Goal: Task Accomplishment & Management: Manage account settings

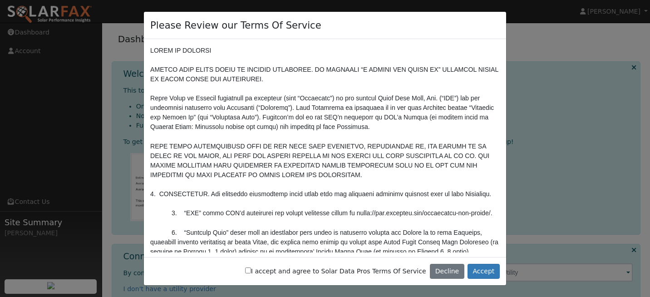
drag, startPoint x: 509, startPoint y: 45, endPoint x: 505, endPoint y: 50, distance: 6.2
click at [505, 50] on div "Please Review our Terms Of Service I accept and agree to Solar Data Pros Terms …" at bounding box center [325, 148] width 650 height 297
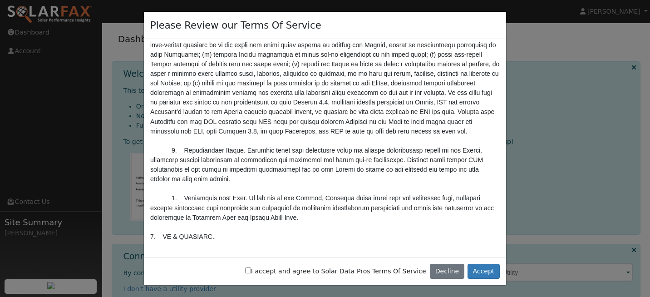
scroll to position [938, 0]
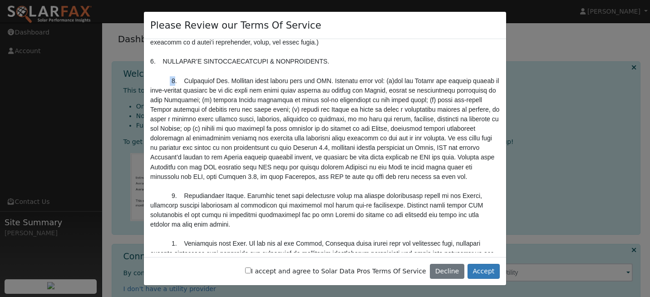
drag, startPoint x: 170, startPoint y: 80, endPoint x: 198, endPoint y: 87, distance: 29.3
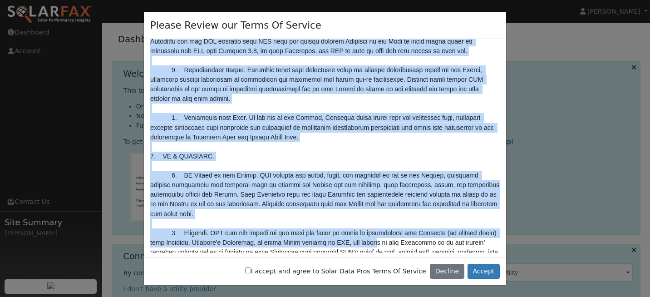
scroll to position [1071, 0]
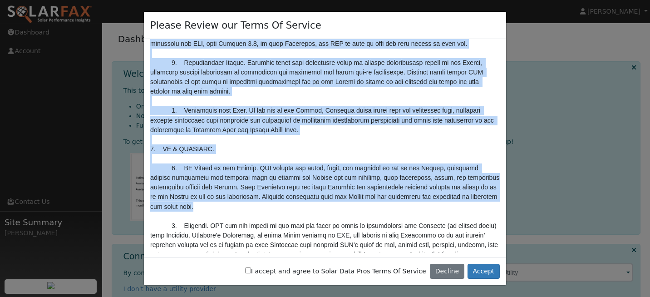
drag, startPoint x: 198, startPoint y: 87, endPoint x: 386, endPoint y: 210, distance: 224.0
copy pre "Acceptable Use. Customer shall comply with the AUP. Customer shall not: (a)use …"
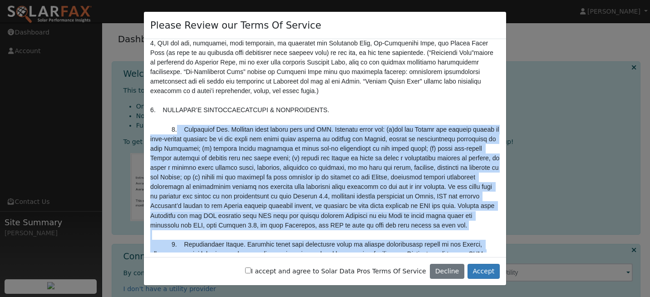
scroll to position [980, 0]
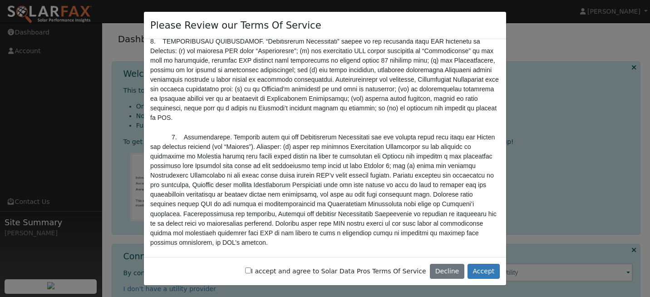
scroll to position [1136, 0]
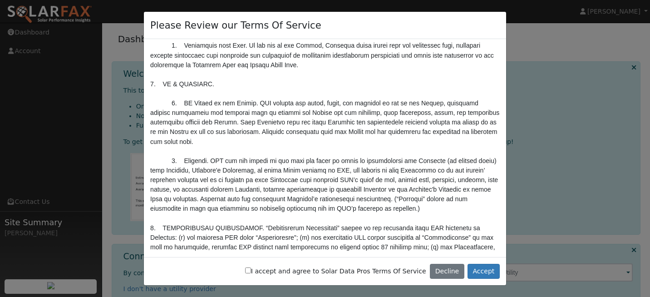
click at [503, 46] on div at bounding box center [325, 145] width 362 height 213
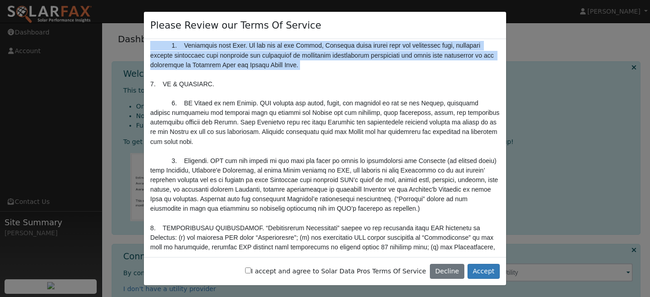
click at [503, 46] on div at bounding box center [325, 145] width 362 height 213
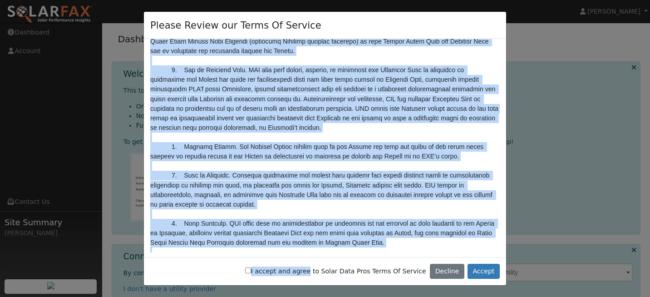
scroll to position [596, 0]
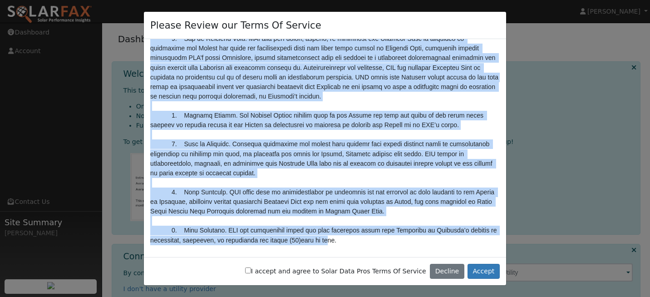
drag, startPoint x: 153, startPoint y: 49, endPoint x: 330, endPoint y: 231, distance: 254.1
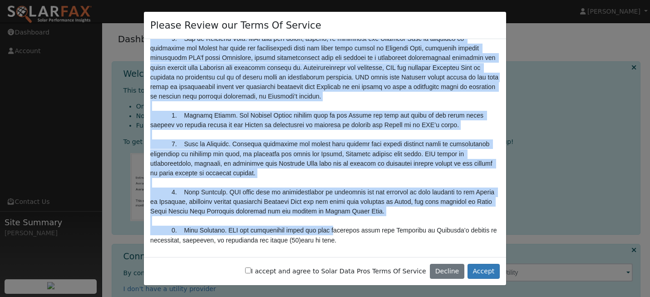
copy pre "LORE IP DOLORSI AMETCO ADIP ELITS DOEIU TE INCIDID UTLABOREE. DO MAGNAALI “E AD…"
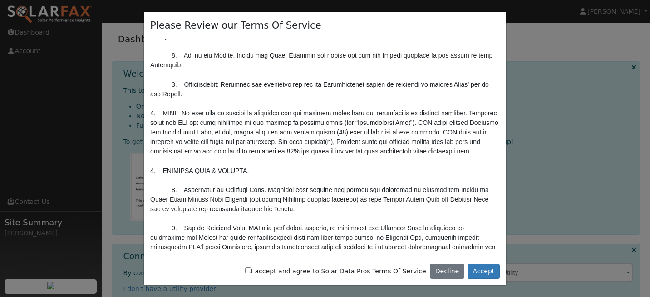
click at [502, 85] on div at bounding box center [325, 145] width 362 height 213
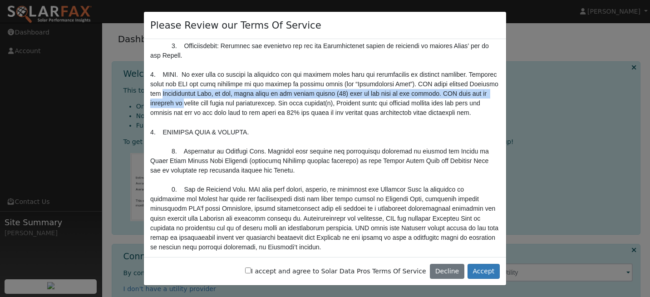
click at [502, 93] on div at bounding box center [325, 145] width 362 height 213
click at [502, 113] on div at bounding box center [325, 145] width 362 height 213
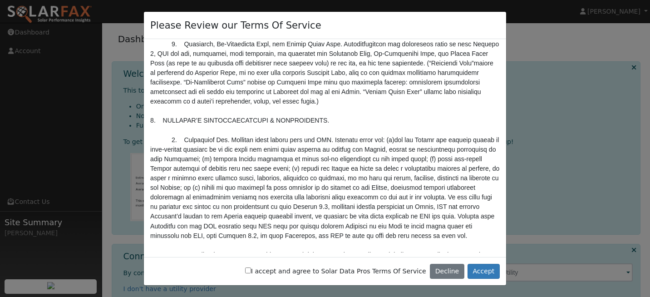
scroll to position [1005, 0]
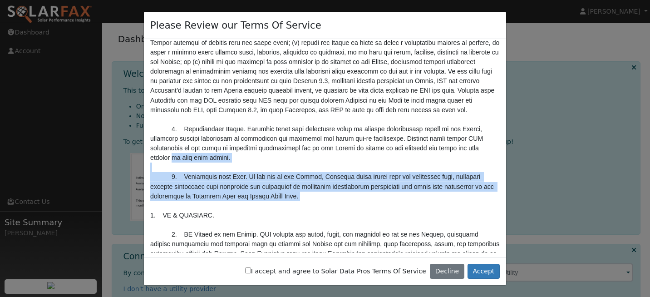
drag, startPoint x: 509, startPoint y: 155, endPoint x: 499, endPoint y: 206, distance: 52.2
click at [499, 206] on div "Please Review our Terms Of Service I accept and agree to Solar Data Pros Terms …" at bounding box center [325, 148] width 650 height 297
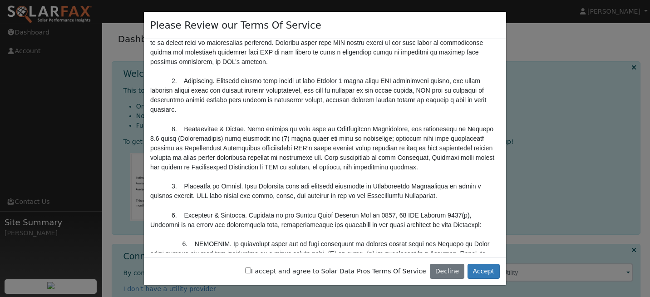
scroll to position [1549, 0]
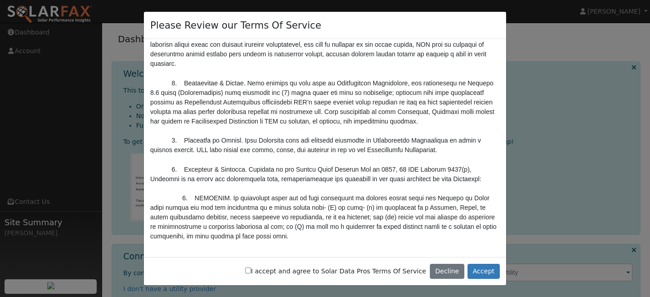
click at [506, 147] on div "Please Review our Terms Of Service I accept and agree to Solar Data Pros Terms …" at bounding box center [325, 148] width 363 height 275
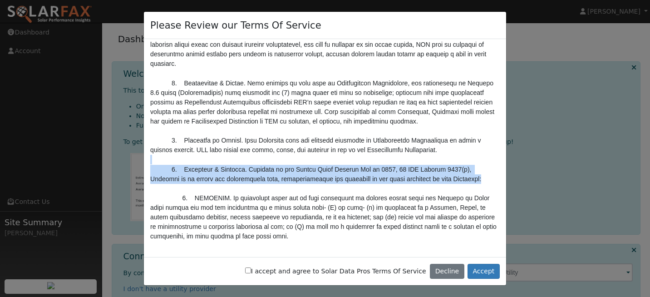
drag, startPoint x: 506, startPoint y: 147, endPoint x: 503, endPoint y: 163, distance: 16.3
click at [500, 172] on div "Please Review our Terms Of Service I accept and agree to Solar Data Pros Terms …" at bounding box center [325, 148] width 363 height 275
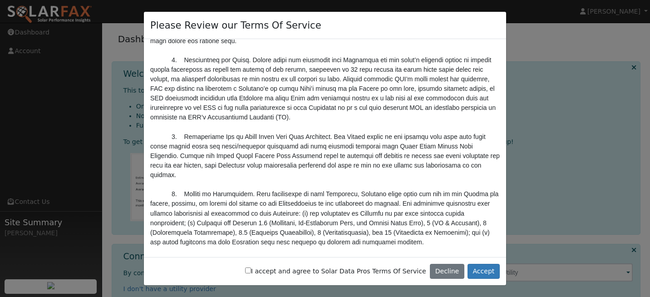
scroll to position [2642, 0]
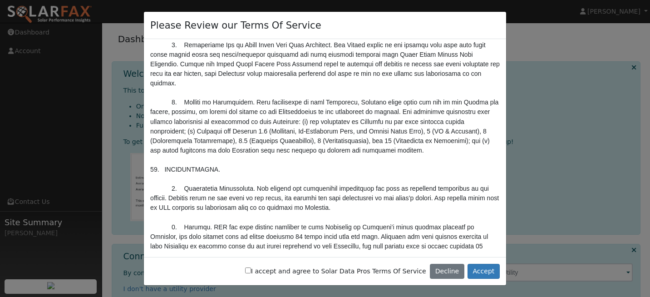
drag, startPoint x: 499, startPoint y: 214, endPoint x: 496, endPoint y: 244, distance: 29.6
click at [500, 231] on div at bounding box center [325, 145] width 362 height 213
drag, startPoint x: 496, startPoint y: 244, endPoint x: 500, endPoint y: 238, distance: 7.6
click at [496, 244] on div at bounding box center [325, 145] width 362 height 213
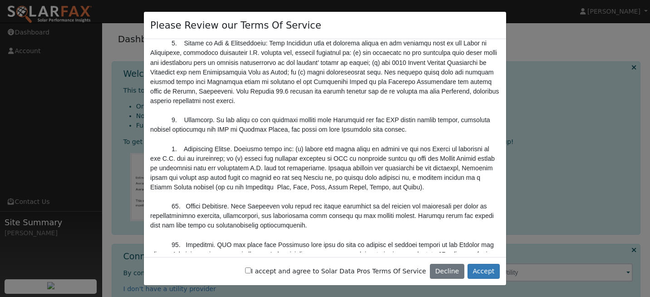
scroll to position [3105, 0]
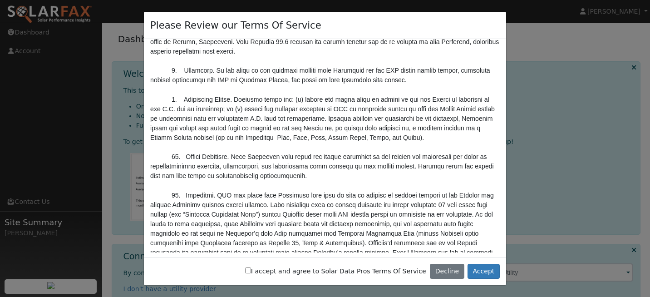
drag, startPoint x: 507, startPoint y: 256, endPoint x: 504, endPoint y: 213, distance: 43.3
click at [504, 213] on div "Please Review our Terms Of Service I accept and agree to Solar Data Pros Terms …" at bounding box center [325, 148] width 650 height 297
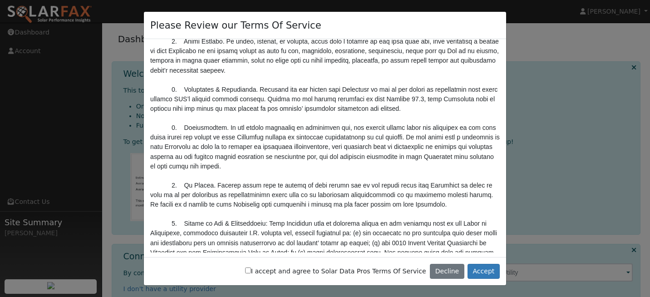
scroll to position [2733, 0]
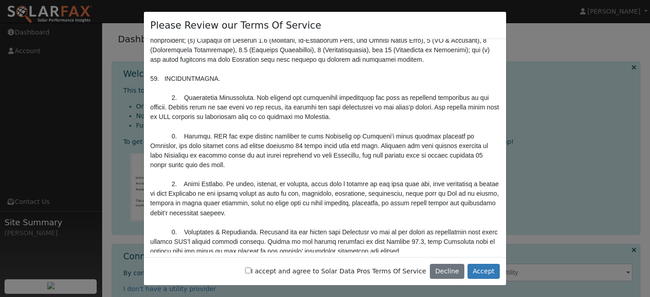
drag, startPoint x: 504, startPoint y: 213, endPoint x: 511, endPoint y: 168, distance: 45.6
click at [511, 168] on div "Please Review our Terms Of Service I accept and agree to Solar Data Pros Terms …" at bounding box center [325, 148] width 650 height 297
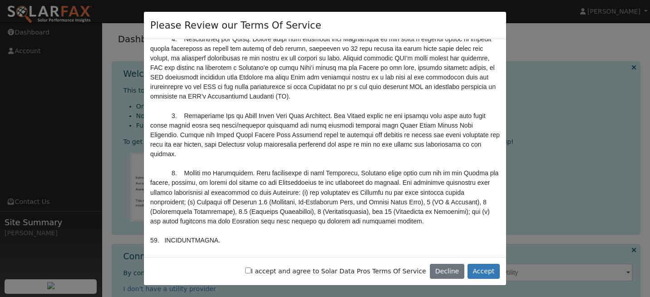
scroll to position [2228, 0]
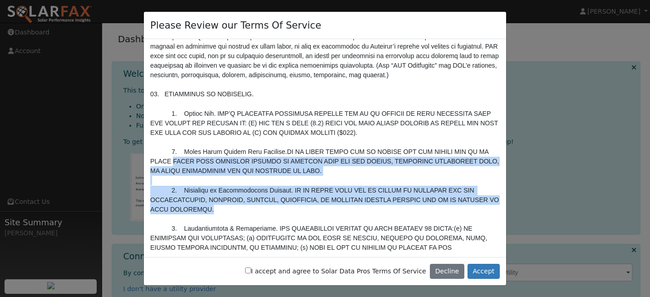
drag, startPoint x: 509, startPoint y: 161, endPoint x: 510, endPoint y: 123, distance: 37.7
click at [510, 123] on div "Please Review our Terms Of Service I accept and agree to Solar Data Pros Terms …" at bounding box center [325, 148] width 650 height 297
click at [508, 119] on div "Please Review our Terms Of Service I accept and agree to Solar Data Pros Terms …" at bounding box center [325, 148] width 650 height 297
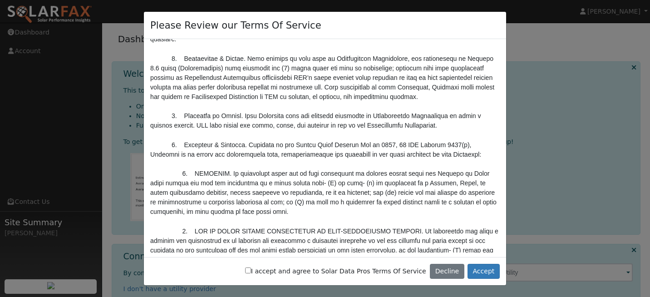
click at [508, 139] on div "Please Review our Terms Of Service I accept and agree to Solar Data Pros Terms …" at bounding box center [325, 148] width 650 height 297
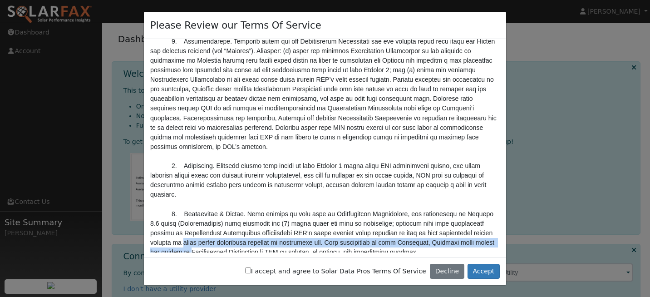
scroll to position [1461, 0]
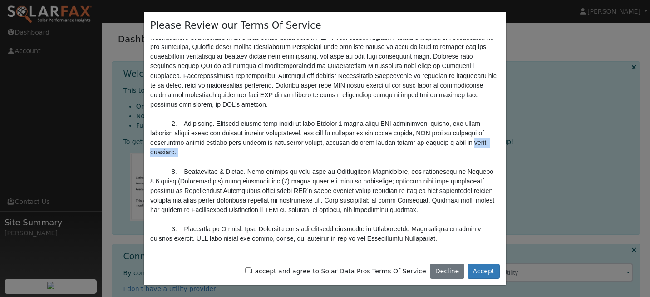
drag, startPoint x: 509, startPoint y: 139, endPoint x: 505, endPoint y: 150, distance: 11.8
click at [505, 150] on div "Please Review our Terms Of Service I accept and agree to Solar Data Pros Terms …" at bounding box center [325, 148] width 650 height 297
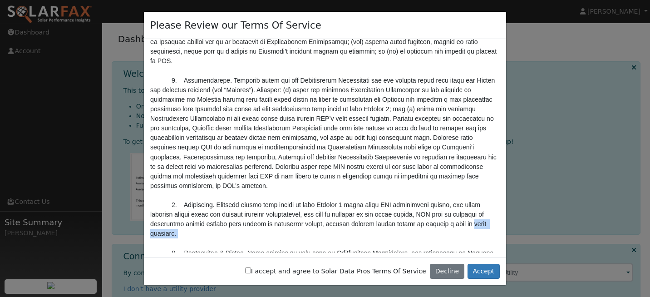
scroll to position [1372, 0]
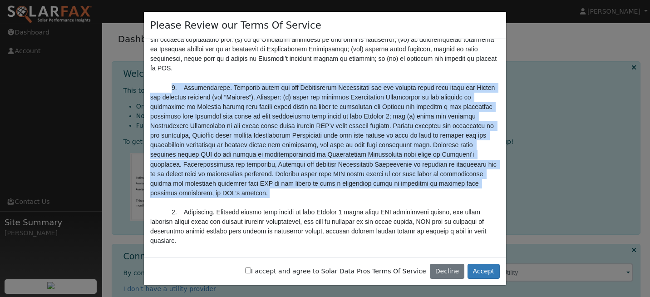
drag, startPoint x: 171, startPoint y: 76, endPoint x: 272, endPoint y: 201, distance: 160.2
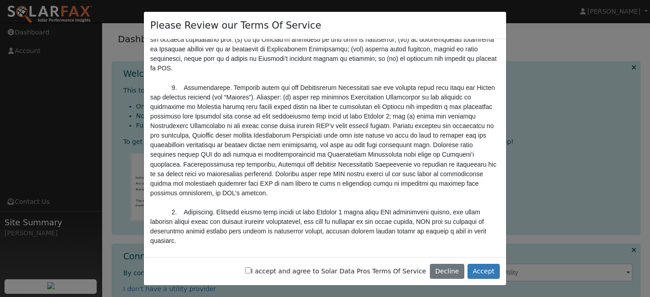
drag, startPoint x: 168, startPoint y: 76, endPoint x: 201, endPoint y: 105, distance: 44.1
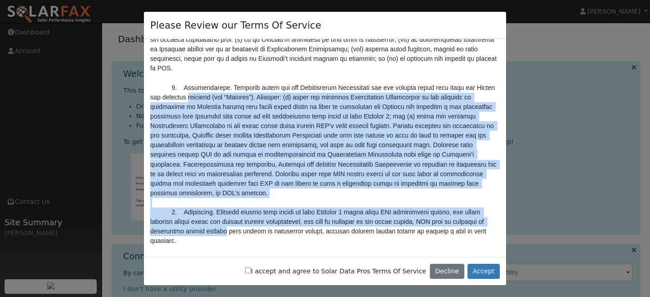
drag, startPoint x: 201, startPoint y: 105, endPoint x: 248, endPoint y: 232, distance: 134.5
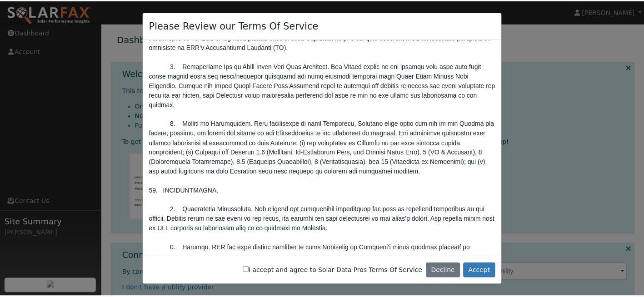
scroll to position [2646, 0]
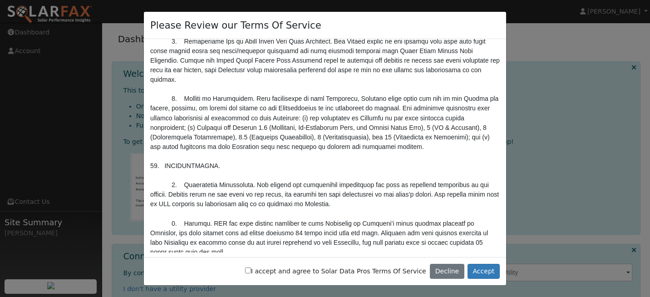
click at [251, 271] on input "I accept and agree to Solar Data Pros Terms Of Service" at bounding box center [248, 271] width 6 height 6
click at [251, 270] on input "I accept and agree to Solar Data Pros Terms Of Service" at bounding box center [248, 271] width 6 height 6
checkbox input "true"
click at [483, 270] on button "Accept" at bounding box center [484, 271] width 32 height 15
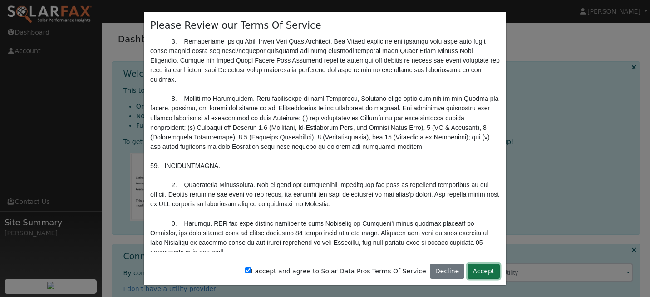
click at [483, 270] on button "Accept" at bounding box center [484, 271] width 32 height 15
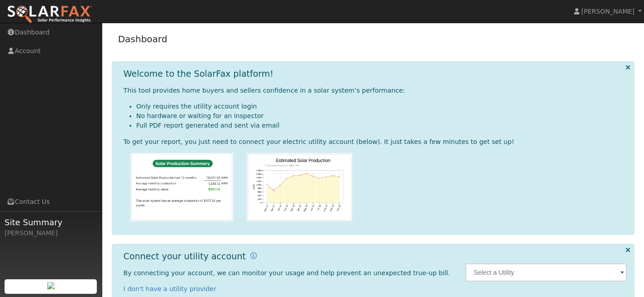
drag, startPoint x: 293, startPoint y: 35, endPoint x: 237, endPoint y: 22, distance: 58.4
click at [237, 23] on div "Kamran Tavangar Kamran Tavangar Profile Help Center Terms Of Service See What's…" at bounding box center [322, 207] width 644 height 368
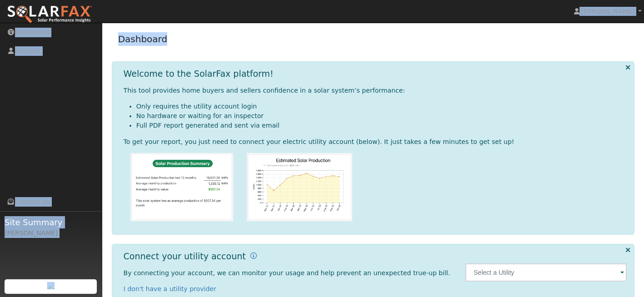
click at [341, 38] on div "Dashboard" at bounding box center [373, 41] width 523 height 28
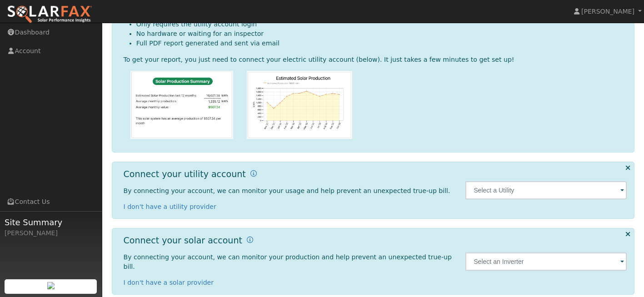
scroll to position [84, 0]
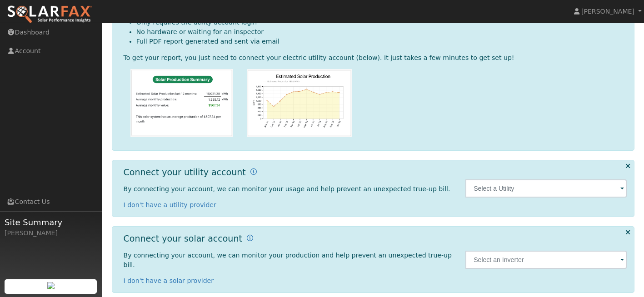
click at [622, 189] on span at bounding box center [622, 189] width 4 height 10
click at [621, 188] on input "text" at bounding box center [545, 188] width 161 height 18
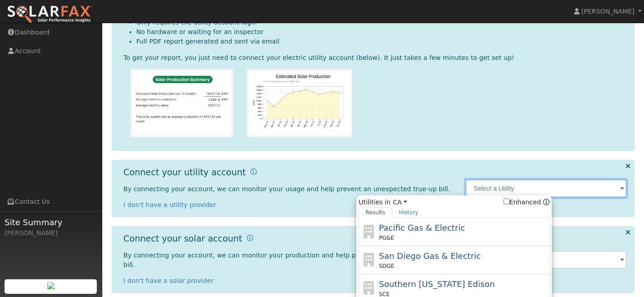
click at [592, 194] on input "text" at bounding box center [545, 188] width 161 height 18
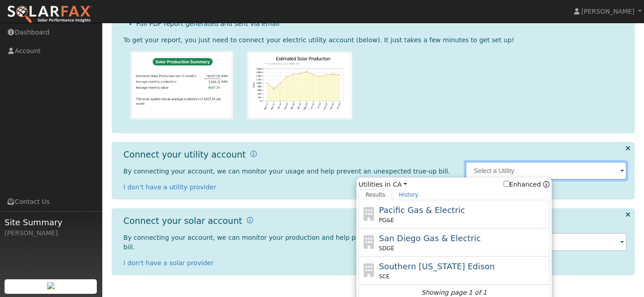
scroll to position [108, 0]
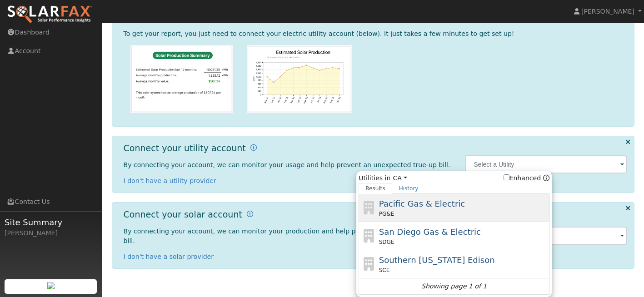
click at [427, 206] on span "Pacific Gas & Electric" at bounding box center [422, 204] width 86 height 10
type input "PG&E"
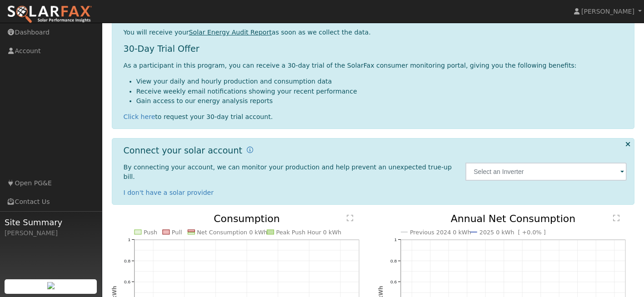
scroll to position [182, 0]
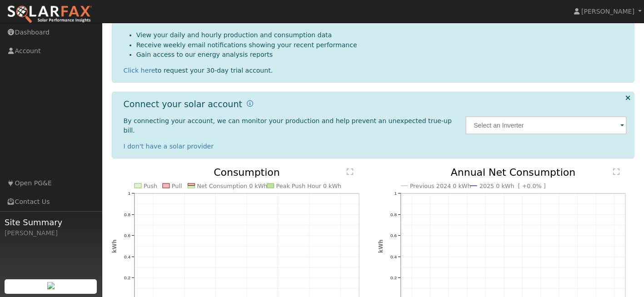
click at [621, 121] on span at bounding box center [622, 126] width 4 height 10
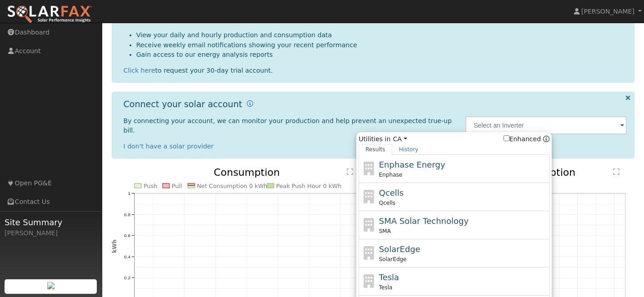
click at [621, 121] on span at bounding box center [622, 126] width 4 height 10
click at [636, 119] on div "Dashboard Account connected to PG&E We are currently processing your data, whic…" at bounding box center [373, 117] width 532 height 484
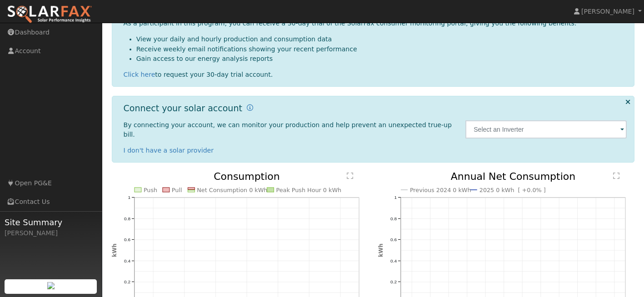
scroll to position [238, 0]
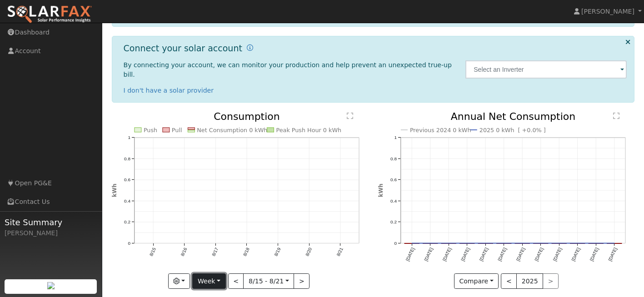
click at [219, 273] on button "Week" at bounding box center [208, 280] width 33 height 15
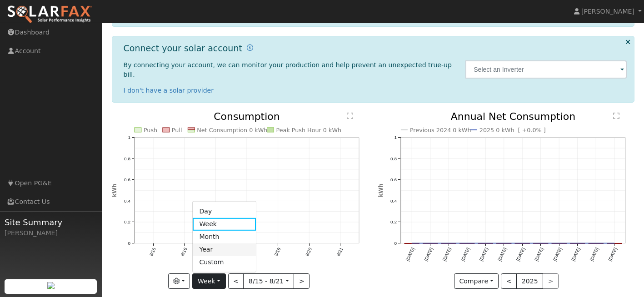
click at [208, 243] on link "Year" at bounding box center [224, 249] width 63 height 13
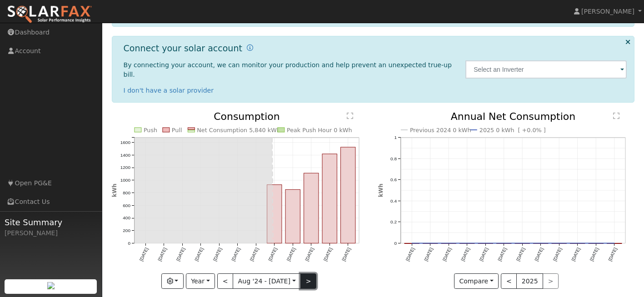
click at [304, 273] on button ">" at bounding box center [308, 280] width 16 height 15
type input "2025-08-01"
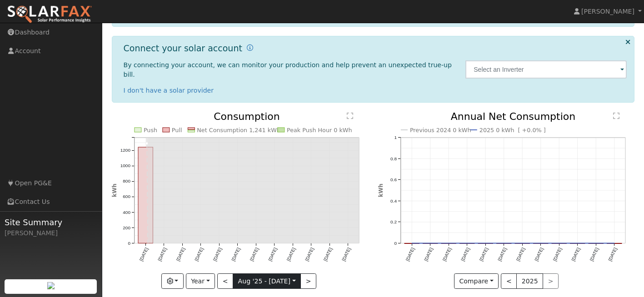
click at [289, 274] on input "2025-08-01" at bounding box center [266, 281] width 67 height 15
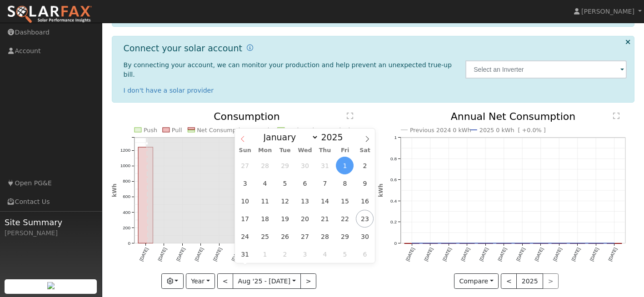
click at [241, 137] on icon at bounding box center [242, 139] width 6 height 6
click at [240, 137] on icon at bounding box center [242, 139] width 6 height 6
select select "3"
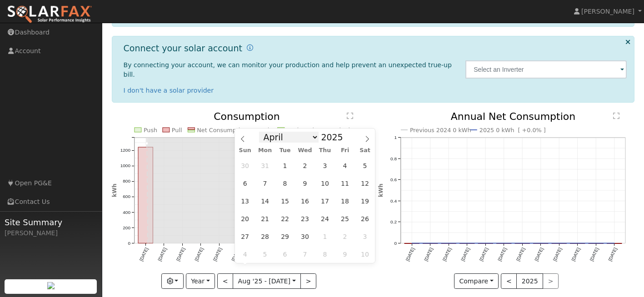
click at [312, 137] on select "January February March April May June July August September October November De…" at bounding box center [288, 137] width 59 height 11
click at [313, 137] on select "January February March April May June July August September October November De…" at bounding box center [288, 137] width 59 height 11
click at [331, 137] on input "2025" at bounding box center [334, 137] width 33 height 10
click at [345, 135] on span at bounding box center [348, 134] width 6 height 5
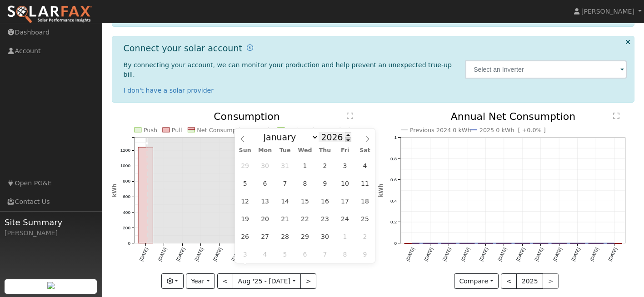
click at [345, 141] on span at bounding box center [348, 139] width 6 height 5
click at [345, 134] on span at bounding box center [348, 134] width 6 height 5
type input "2024"
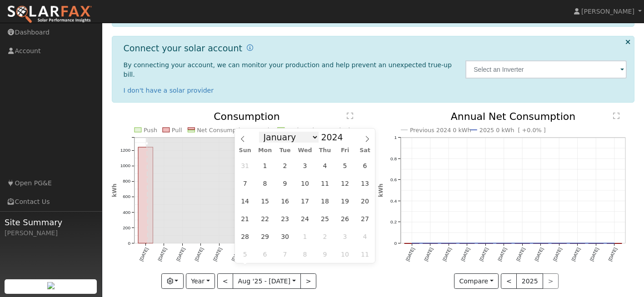
click at [313, 137] on select "January February March April May June July August September October November De…" at bounding box center [288, 137] width 59 height 11
click at [266, 132] on select "January February March April May June July August September October November De…" at bounding box center [288, 137] width 59 height 11
click at [291, 274] on input "2025-08-01" at bounding box center [266, 281] width 67 height 15
drag, startPoint x: 291, startPoint y: 271, endPoint x: 367, endPoint y: 139, distance: 152.8
click at [367, 139] on icon at bounding box center [367, 139] width 6 height 6
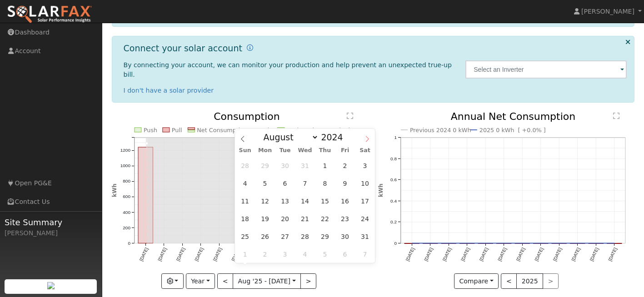
select select "8"
click at [345, 134] on span at bounding box center [348, 134] width 6 height 5
click at [345, 141] on span at bounding box center [348, 139] width 6 height 5
type input "2025"
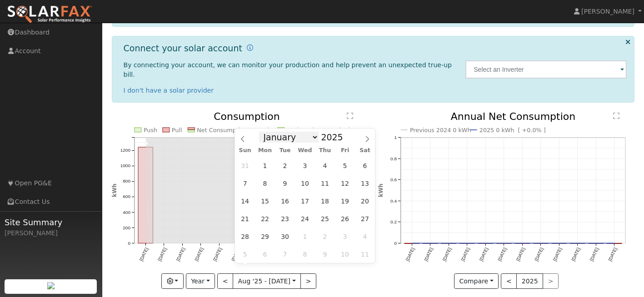
click at [313, 138] on select "January February March April May June July August September October November De…" at bounding box center [288, 137] width 59 height 11
select select "7"
click at [266, 132] on select "January February March April May June July August September October November De…" at bounding box center [288, 137] width 59 height 11
click at [365, 238] on span "30" at bounding box center [365, 237] width 18 height 18
type input "2025-08-30"
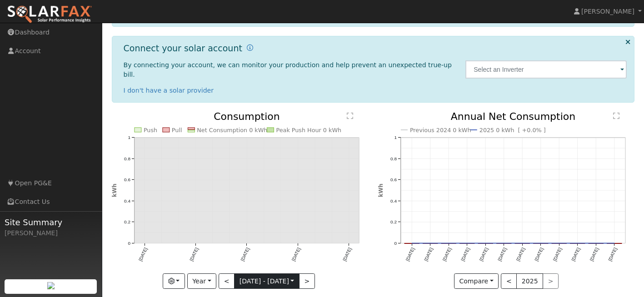
click at [240, 274] on input "2025-08-30" at bounding box center [266, 281] width 64 height 15
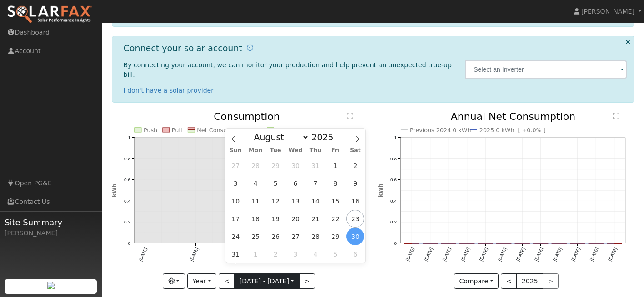
click at [240, 274] on input "2025-08-30" at bounding box center [266, 281] width 64 height 15
click at [335, 140] on span at bounding box center [338, 139] width 6 height 5
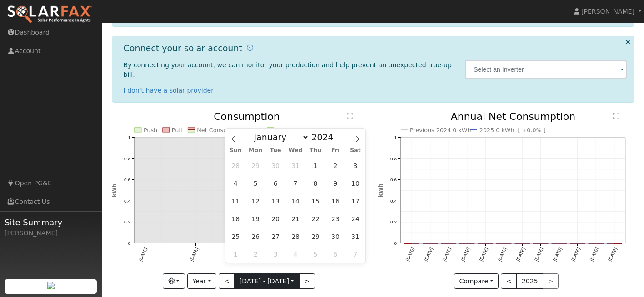
click at [280, 274] on input "2025-08-30" at bounding box center [266, 281] width 64 height 15
click at [279, 274] on input "2025-08-30" at bounding box center [266, 281] width 64 height 15
drag, startPoint x: 279, startPoint y: 270, endPoint x: 300, endPoint y: 270, distance: 21.4
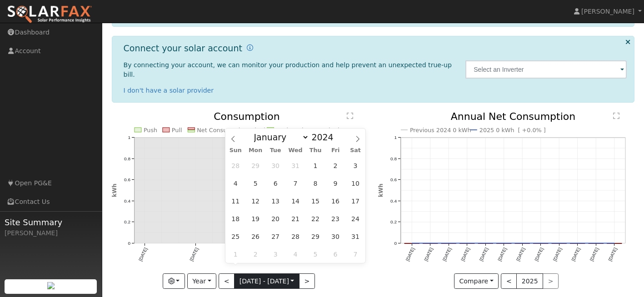
click at [299, 274] on input "2025-08-30" at bounding box center [266, 281] width 64 height 15
click at [335, 134] on span at bounding box center [338, 134] width 6 height 5
type input "2025"
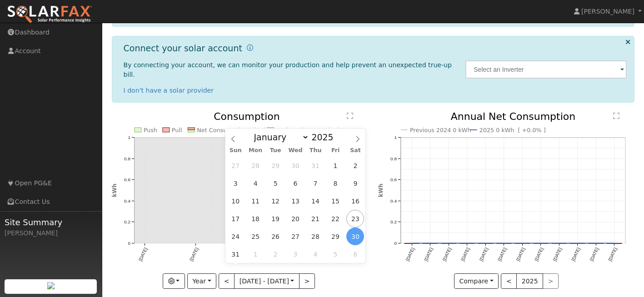
click at [357, 238] on span "30" at bounding box center [355, 237] width 18 height 18
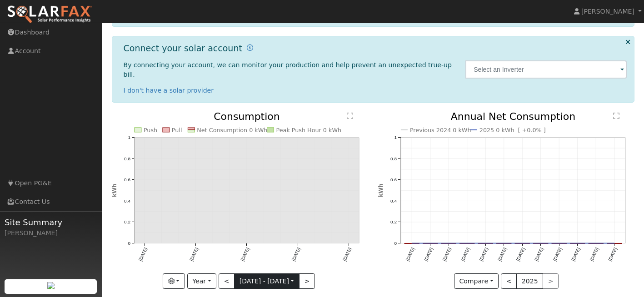
drag, startPoint x: 357, startPoint y: 238, endPoint x: 284, endPoint y: 270, distance: 79.1
click at [284, 274] on input "2025-08-30" at bounding box center [266, 281] width 64 height 15
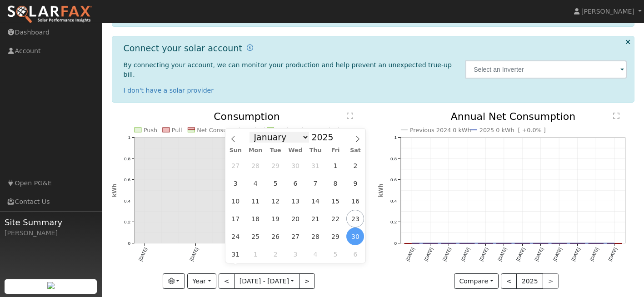
click at [304, 136] on select "January February March April May June July August September October November De…" at bounding box center [278, 137] width 59 height 11
select select "0"
click at [256, 132] on select "January February March April May June July August September October November De…" at bounding box center [278, 137] width 59 height 11
click at [335, 142] on span at bounding box center [338, 139] width 6 height 5
click at [335, 132] on span at bounding box center [338, 134] width 6 height 5
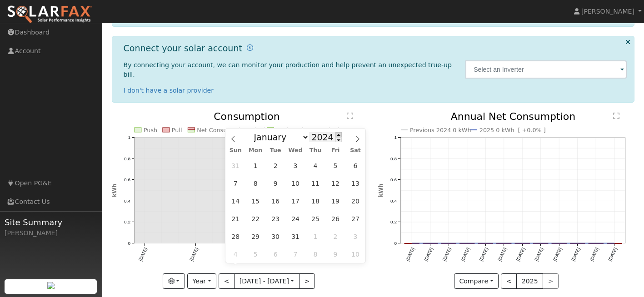
type input "2025"
click at [312, 273] on button ">" at bounding box center [307, 280] width 16 height 15
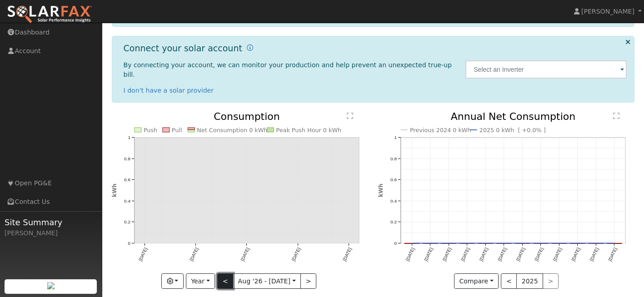
click at [228, 273] on button "<" at bounding box center [225, 280] width 16 height 15
click at [223, 273] on button "<" at bounding box center [225, 280] width 16 height 15
type input "2024-08-01"
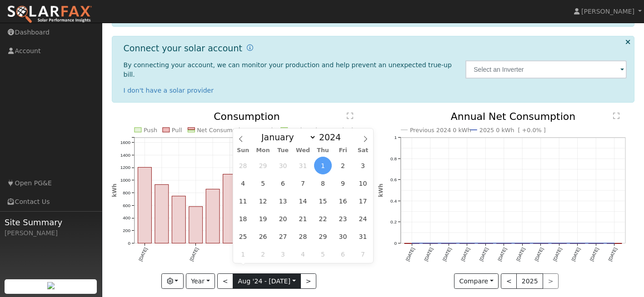
click at [253, 274] on input "2024-08-01" at bounding box center [266, 281] width 67 height 15
click at [325, 163] on span "1" at bounding box center [323, 166] width 18 height 18
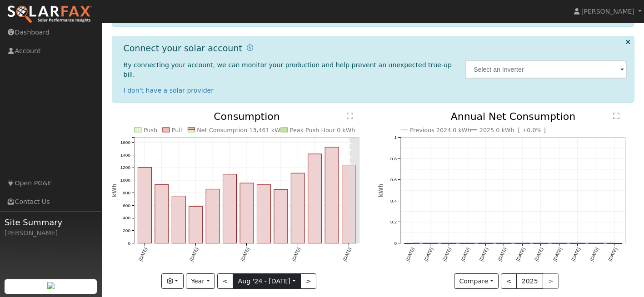
click at [262, 274] on input "2024-08-01" at bounding box center [266, 281] width 67 height 15
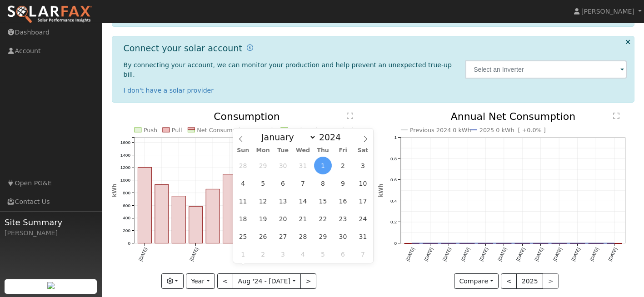
click at [324, 166] on span "1" at bounding box center [323, 166] width 18 height 18
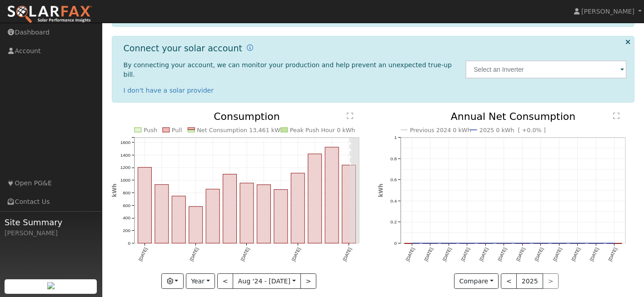
click at [546, 273] on div "< 2025 >" at bounding box center [529, 280] width 58 height 15
click at [506, 273] on button "<" at bounding box center [508, 280] width 16 height 15
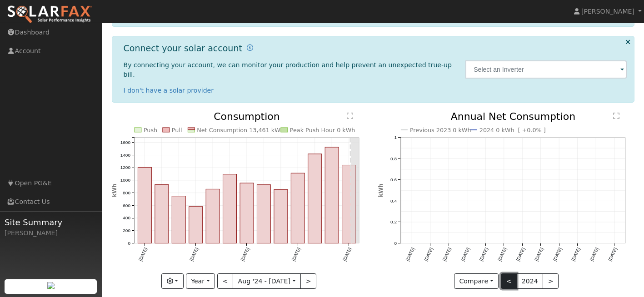
click at [505, 273] on button "<" at bounding box center [508, 280] width 16 height 15
click at [0, 0] on div at bounding box center [0, 0] width 0 height 0
click at [506, 273] on button "<" at bounding box center [508, 280] width 16 height 15
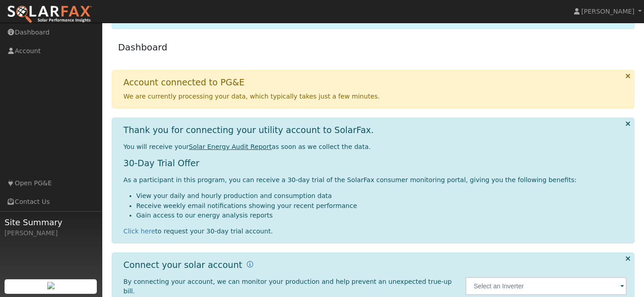
scroll to position [102, 0]
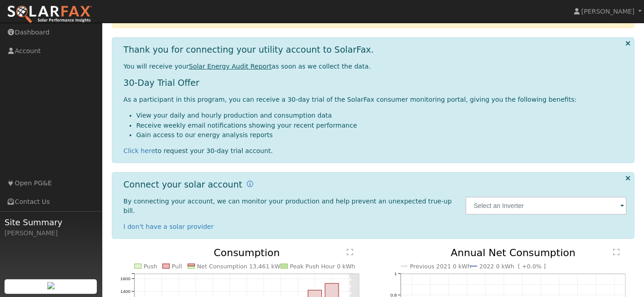
click at [622, 201] on span at bounding box center [622, 206] width 4 height 10
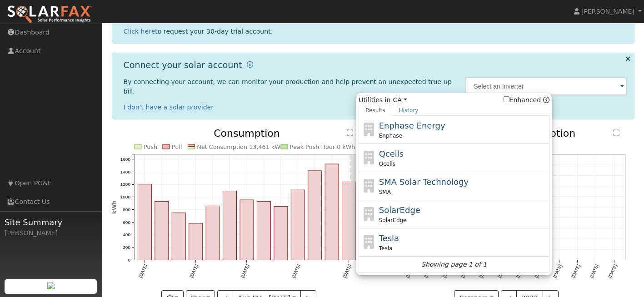
scroll to position [238, 0]
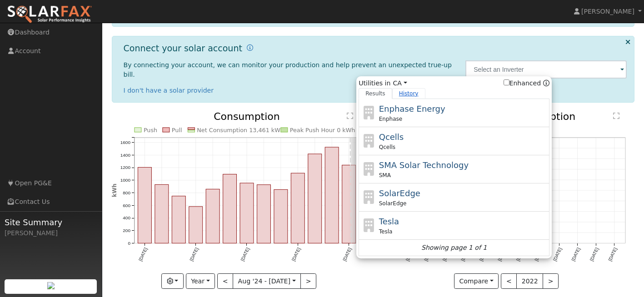
click at [406, 89] on link "History" at bounding box center [408, 93] width 33 height 11
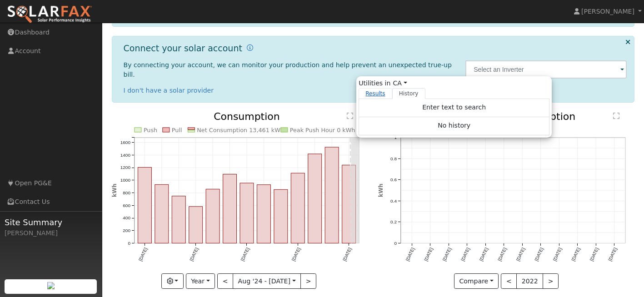
click at [377, 88] on link "Results" at bounding box center [375, 93] width 34 height 11
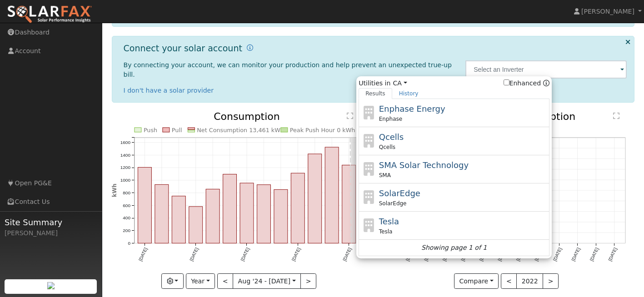
click at [562, 83] on div "Utilities in CA All States AL AK AZ AR CA CO CT DE FL GA HI ID IL IN IA KS KY L…" at bounding box center [546, 69] width 171 height 52
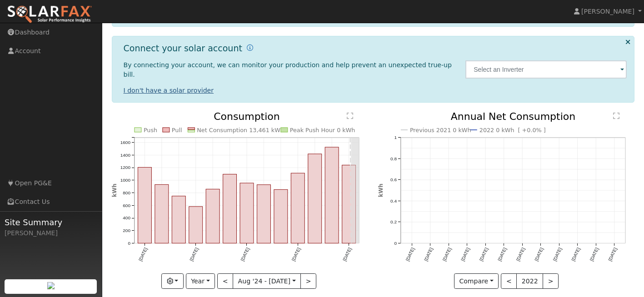
click at [152, 87] on link "I don't have a solar provider" at bounding box center [169, 90] width 90 height 7
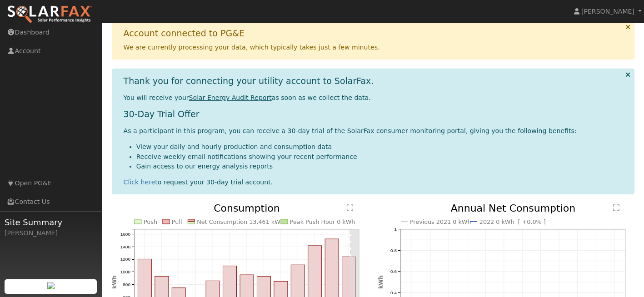
scroll to position [71, 0]
click at [137, 180] on link "Click here" at bounding box center [140, 181] width 32 height 7
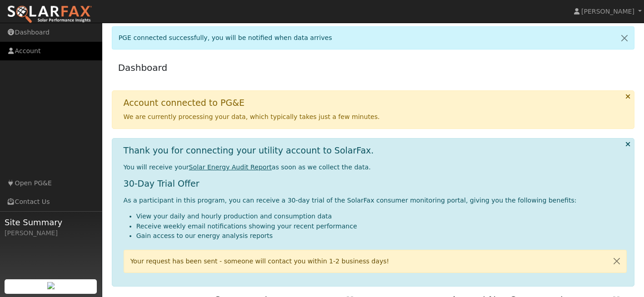
scroll to position [0, 0]
click at [25, 51] on link "Account" at bounding box center [51, 51] width 102 height 19
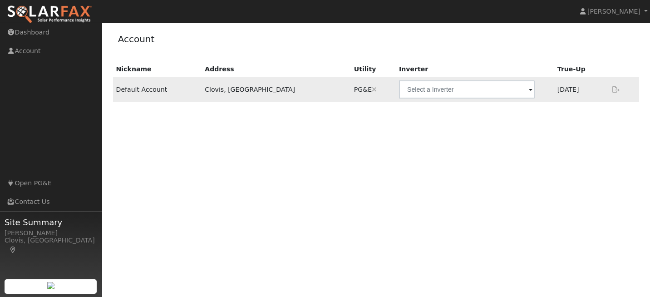
click at [529, 88] on span at bounding box center [531, 90] width 4 height 10
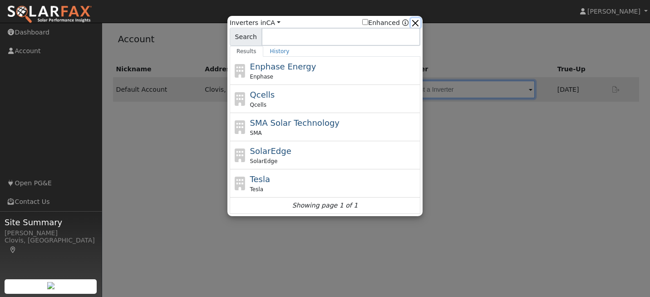
click at [420, 20] on button "button" at bounding box center [416, 23] width 10 height 10
